Goal: Task Accomplishment & Management: Complete application form

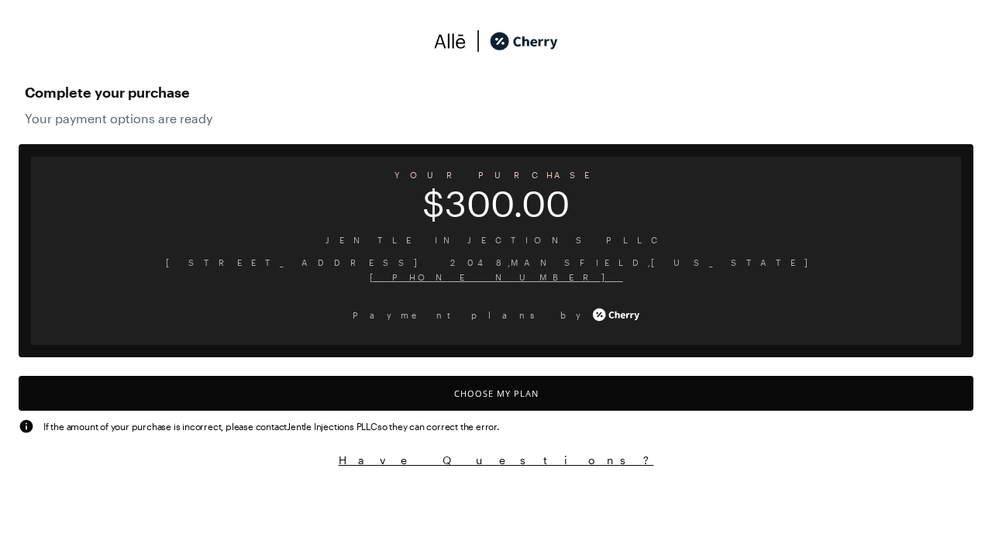
click at [496, 393] on button "Choose My Plan" at bounding box center [496, 393] width 955 height 35
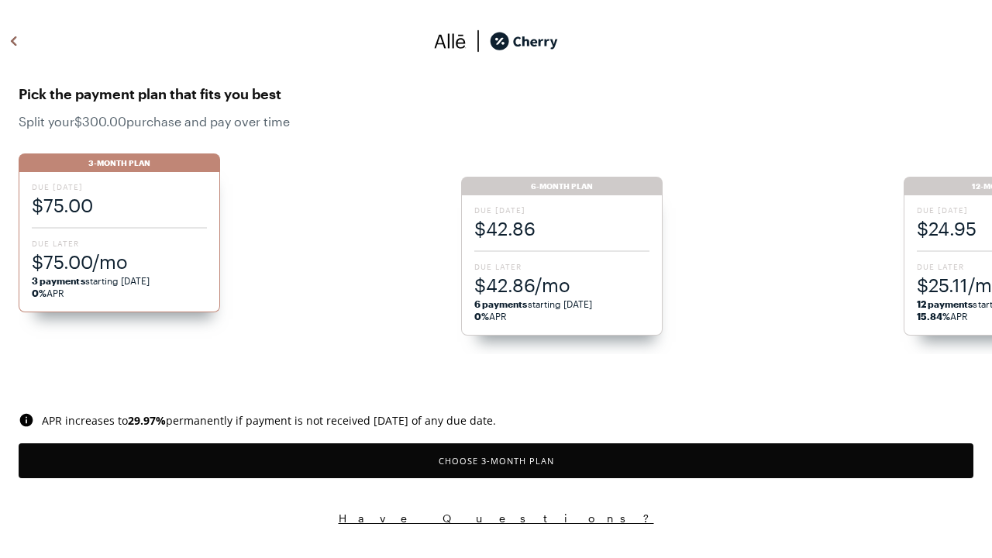
click at [496, 460] on button "Choose 3 -Month Plan" at bounding box center [496, 460] width 955 height 35
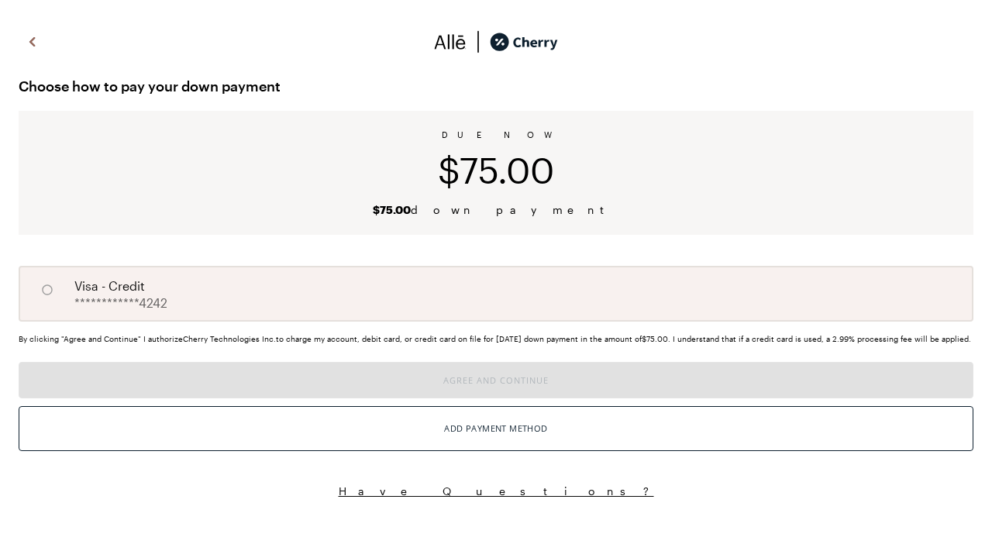
click at [47, 290] on input "A" at bounding box center [47, 290] width 26 height 26
radio input "true"
click at [496, 398] on button "Agree and Continue" at bounding box center [496, 380] width 955 height 36
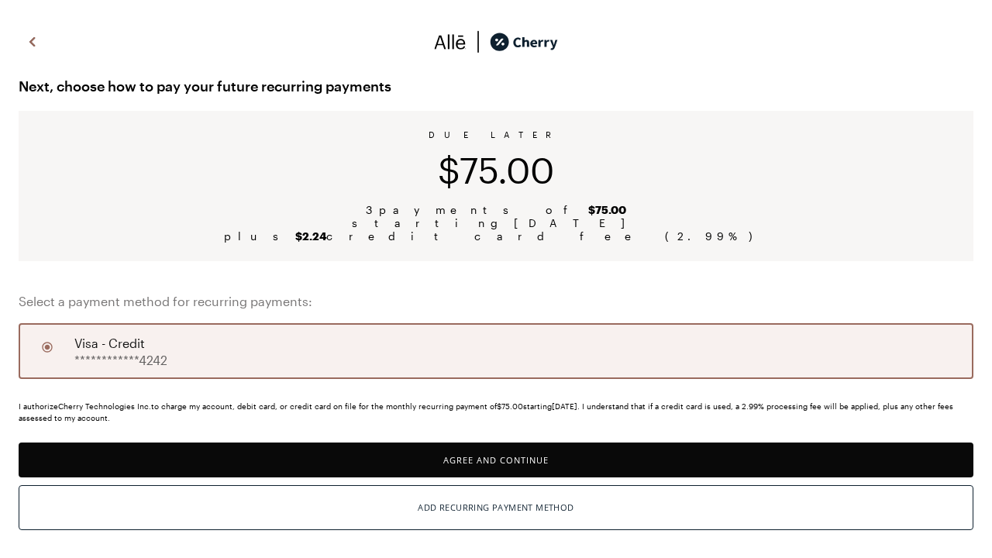
click at [496, 460] on button "Agree and Continue" at bounding box center [496, 460] width 955 height 35
